Goal: Transaction & Acquisition: Purchase product/service

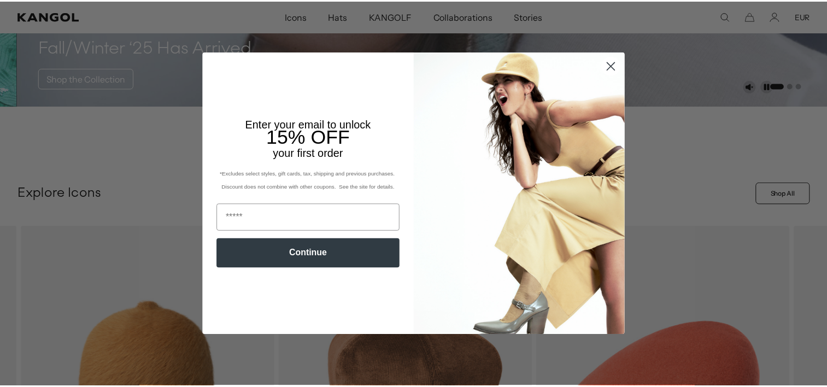
scroll to position [0, 225]
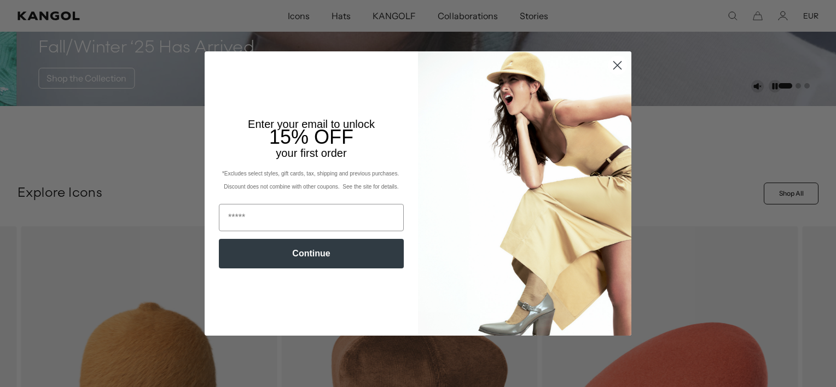
click at [614, 63] on icon "Close dialog" at bounding box center [618, 65] width 8 height 8
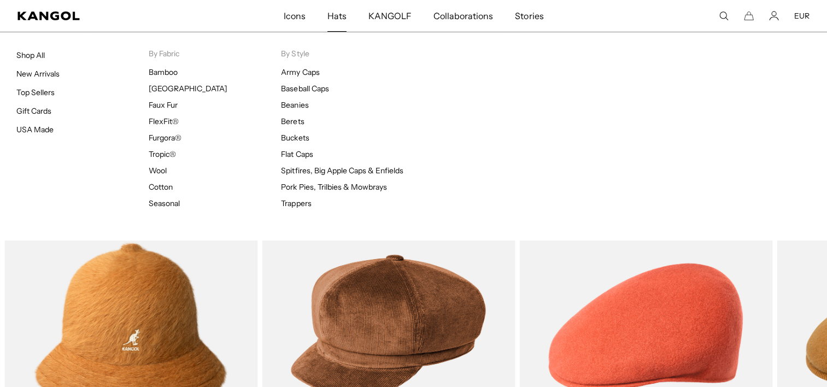
scroll to position [0, 0]
click at [33, 91] on link "Top Sellers" at bounding box center [35, 92] width 38 height 10
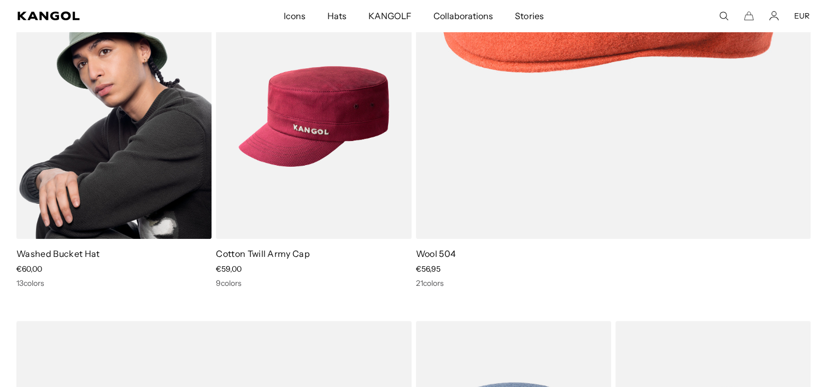
click at [125, 145] on img at bounding box center [113, 117] width 195 height 246
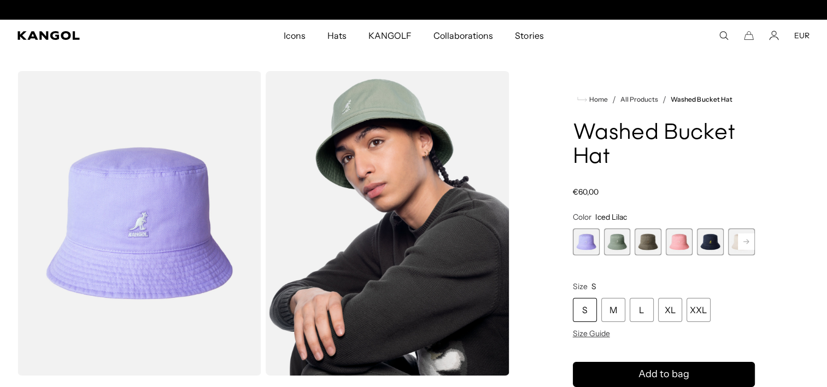
scroll to position [0, 225]
click at [712, 248] on span "5 of 13" at bounding box center [710, 242] width 27 height 27
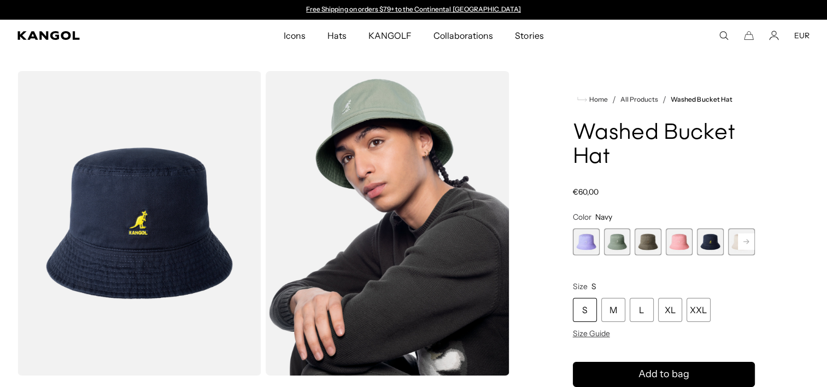
click at [748, 242] on icon at bounding box center [746, 241] width 5 height 4
drag, startPoint x: 748, startPoint y: 242, endPoint x: 680, endPoint y: 241, distance: 68.4
click at [680, 241] on span "7 of 13" at bounding box center [679, 242] width 27 height 27
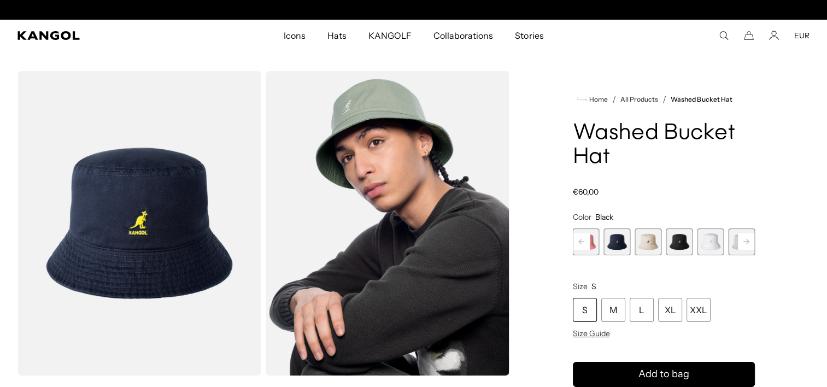
scroll to position [0, 225]
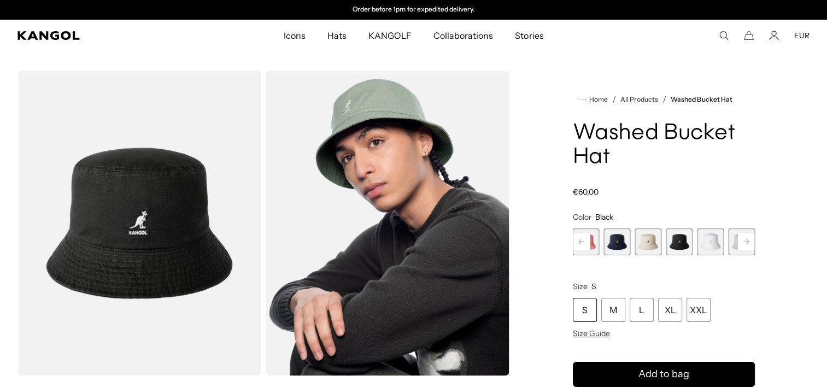
click at [744, 241] on rect at bounding box center [746, 241] width 16 height 16
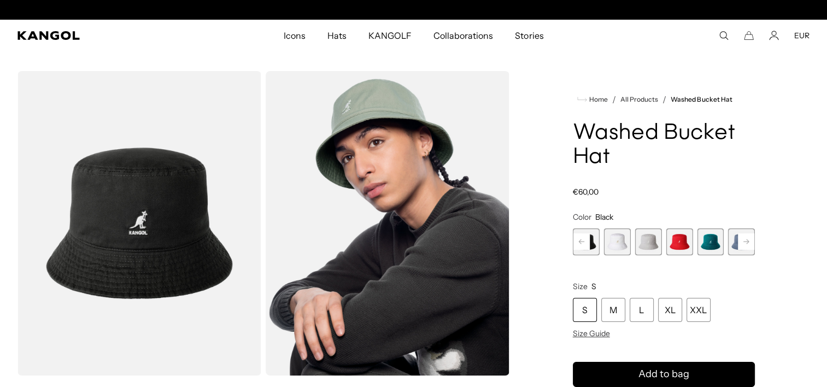
click at [744, 241] on rect at bounding box center [746, 241] width 16 height 16
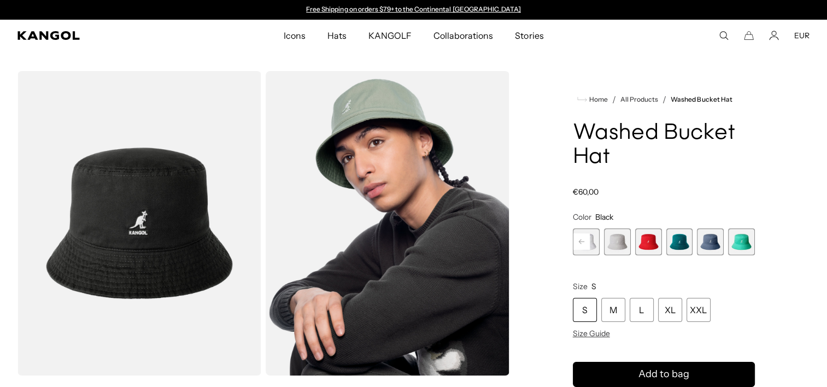
click at [678, 244] on span "11 of 13" at bounding box center [679, 242] width 27 height 27
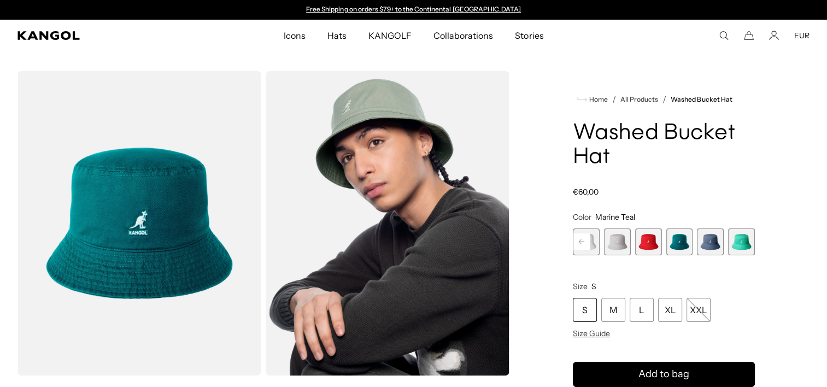
click at [612, 246] on span "9 of 13" at bounding box center [617, 242] width 27 height 27
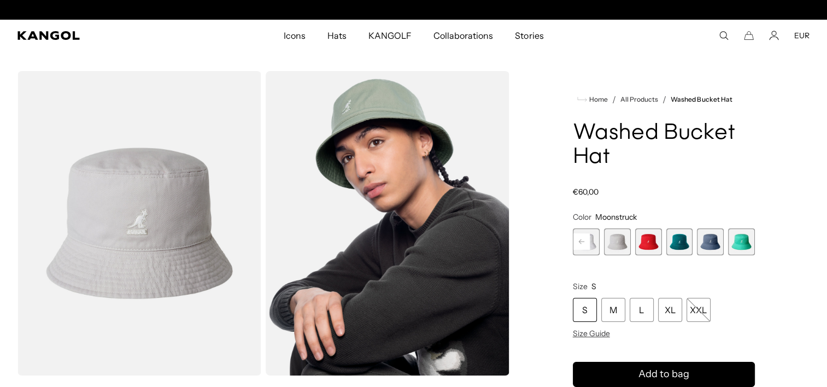
scroll to position [0, 225]
click at [579, 246] on rect at bounding box center [582, 241] width 16 height 16
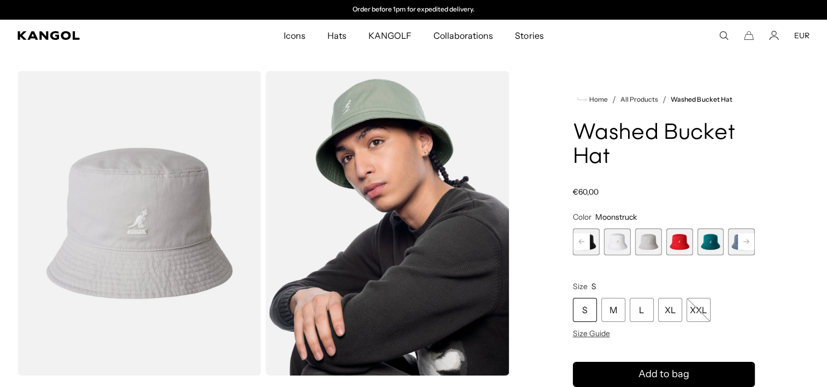
click at [579, 246] on rect at bounding box center [582, 241] width 16 height 16
click at [650, 246] on span "7 of 13" at bounding box center [648, 242] width 27 height 27
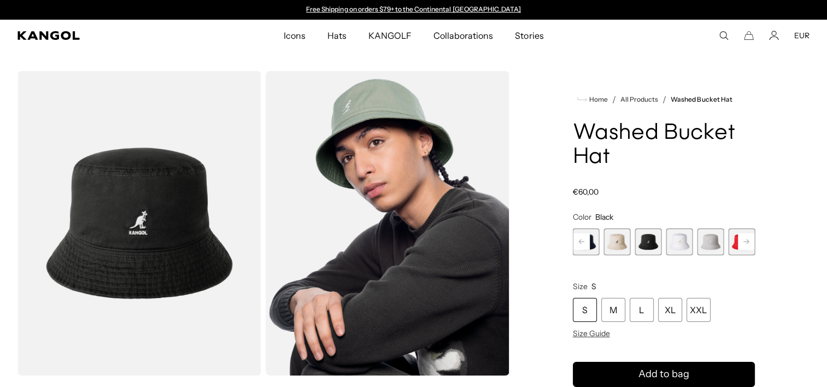
click at [580, 244] on rect at bounding box center [582, 241] width 16 height 16
click at [651, 243] on span "5 of 13" at bounding box center [648, 242] width 27 height 27
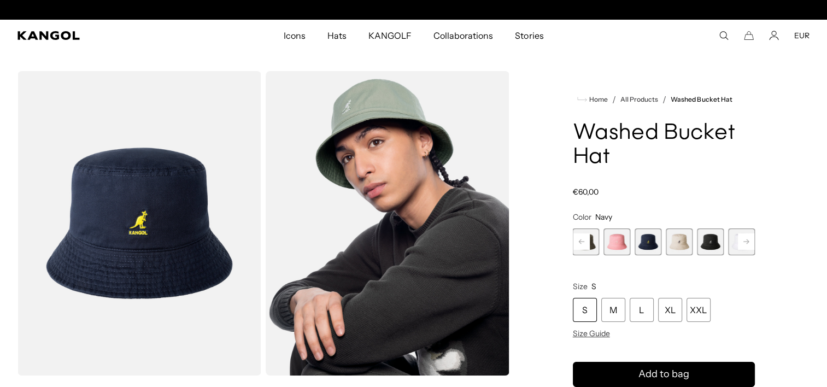
scroll to position [0, 225]
click at [698, 306] on div "XXL" at bounding box center [699, 310] width 24 height 24
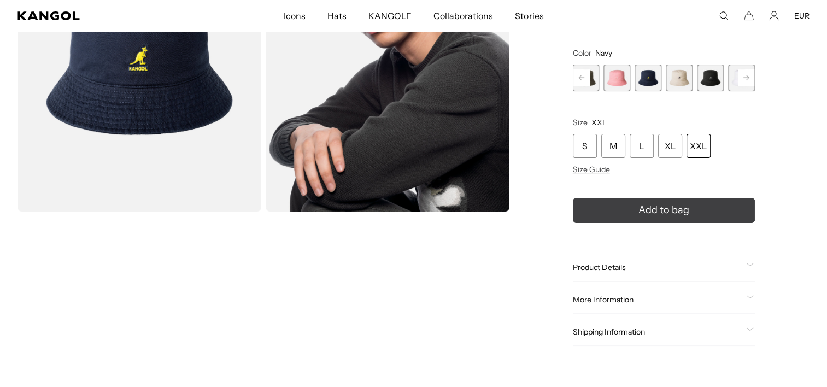
scroll to position [0, 225]
click at [671, 210] on icon "submit" at bounding box center [664, 210] width 19 height 19
